Goal: Task Accomplishment & Management: Manage account settings

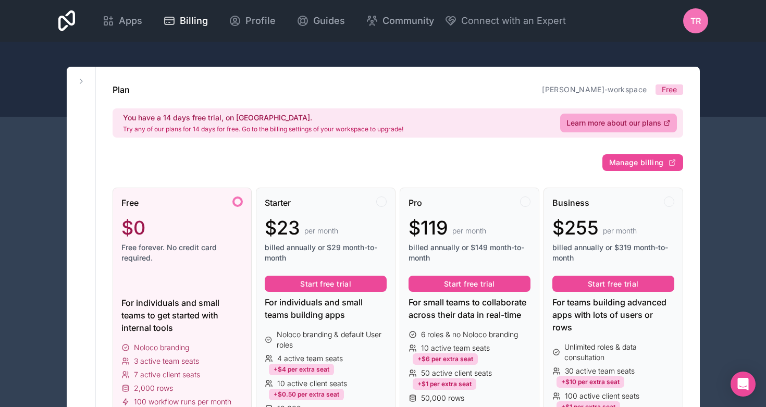
click at [691, 18] on span "TR" at bounding box center [696, 21] width 10 height 13
click at [669, 87] on span "Free" at bounding box center [669, 89] width 15 height 10
click at [276, 20] on span "Profile" at bounding box center [261, 21] width 30 height 15
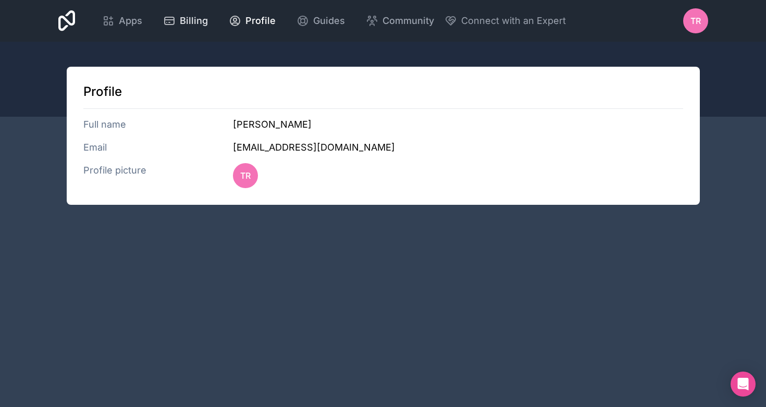
click at [208, 21] on span "Billing" at bounding box center [194, 21] width 28 height 15
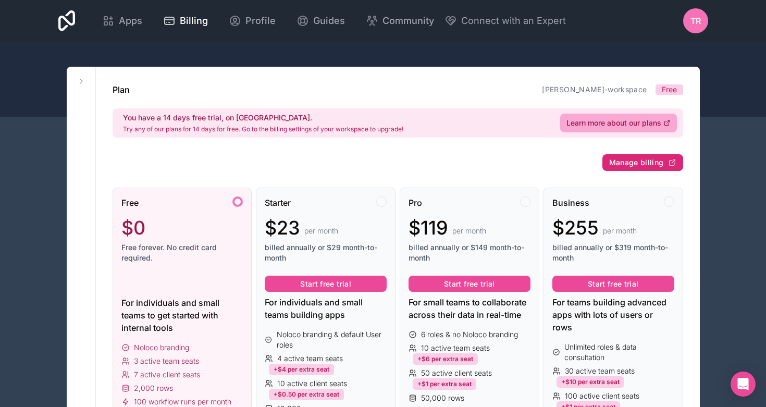
click at [659, 165] on span "Manage billing" at bounding box center [636, 162] width 55 height 9
